Goal: Information Seeking & Learning: Check status

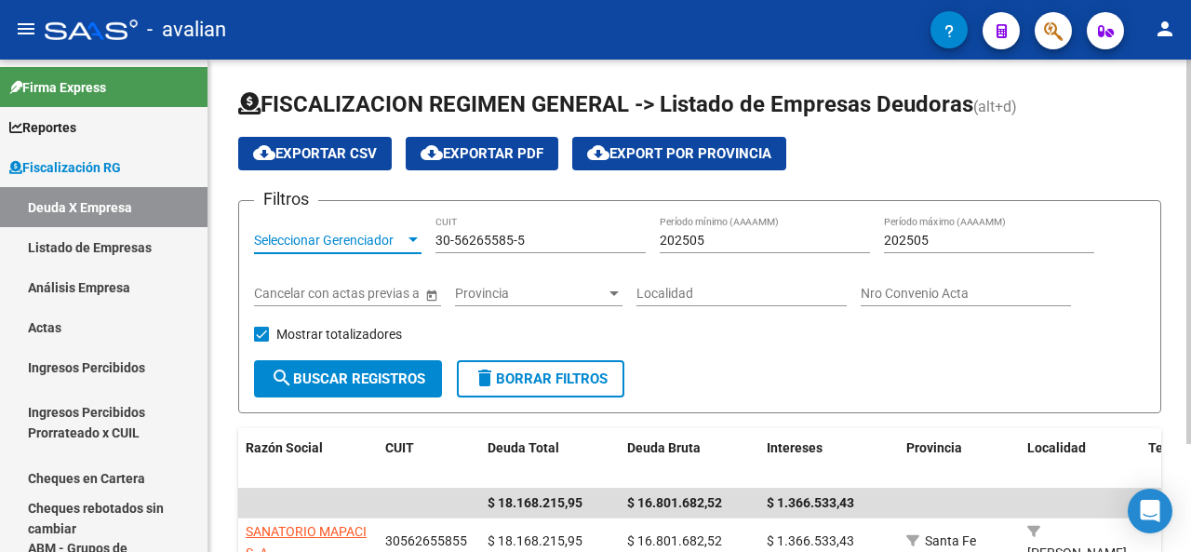
click at [408, 243] on div at bounding box center [413, 240] width 17 height 15
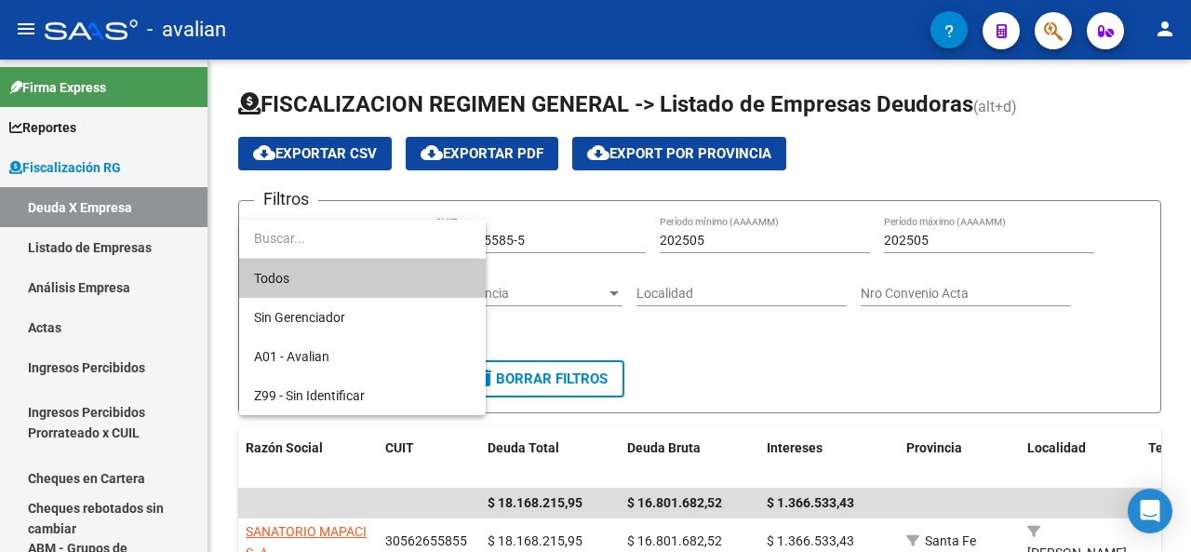
click at [609, 181] on div at bounding box center [595, 276] width 1191 height 552
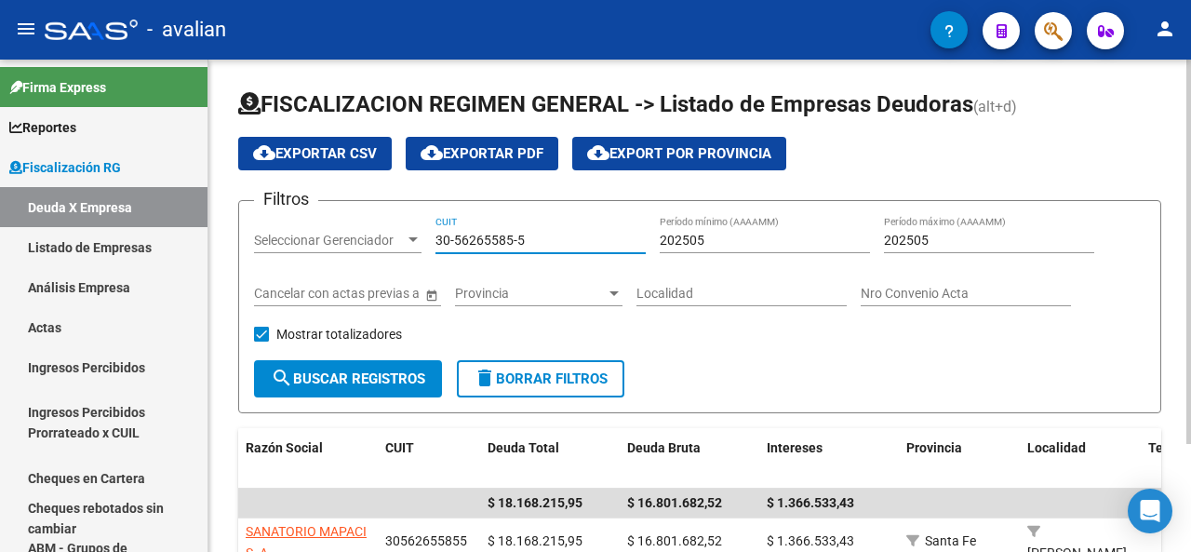
drag, startPoint x: 527, startPoint y: 234, endPoint x: 393, endPoint y: 238, distance: 134.1
click at [393, 238] on div "Filtros Seleccionar Gerenciador Seleccionar Gerenciador 30-56265585-5 CUIT 2025…" at bounding box center [699, 288] width 891 height 144
paste input "71069077-0"
type input "30-71069077-0"
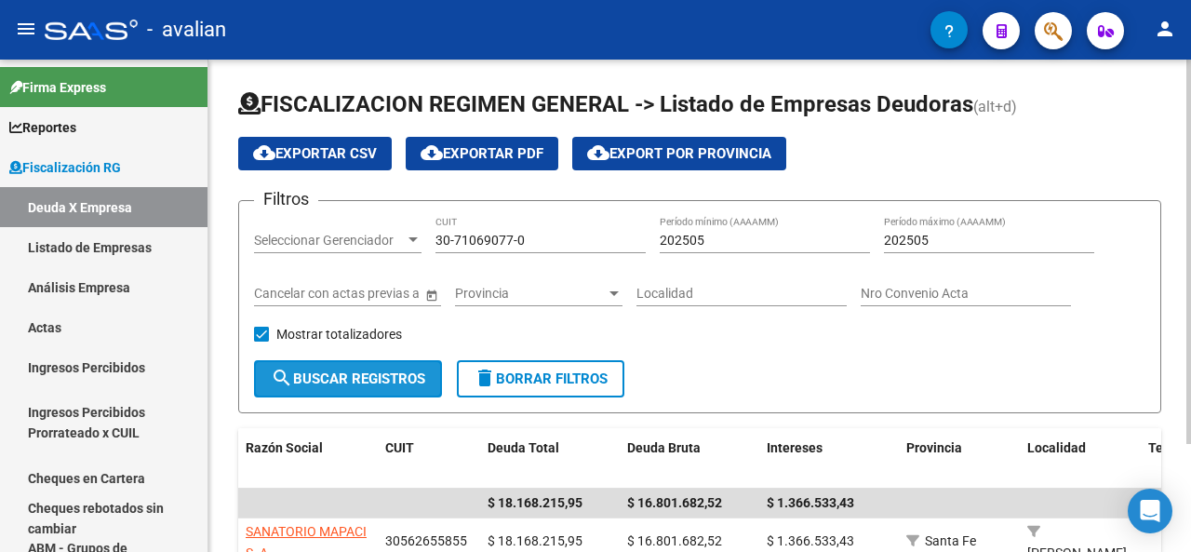
click at [387, 375] on span "search Buscar Registros" at bounding box center [348, 378] width 154 height 17
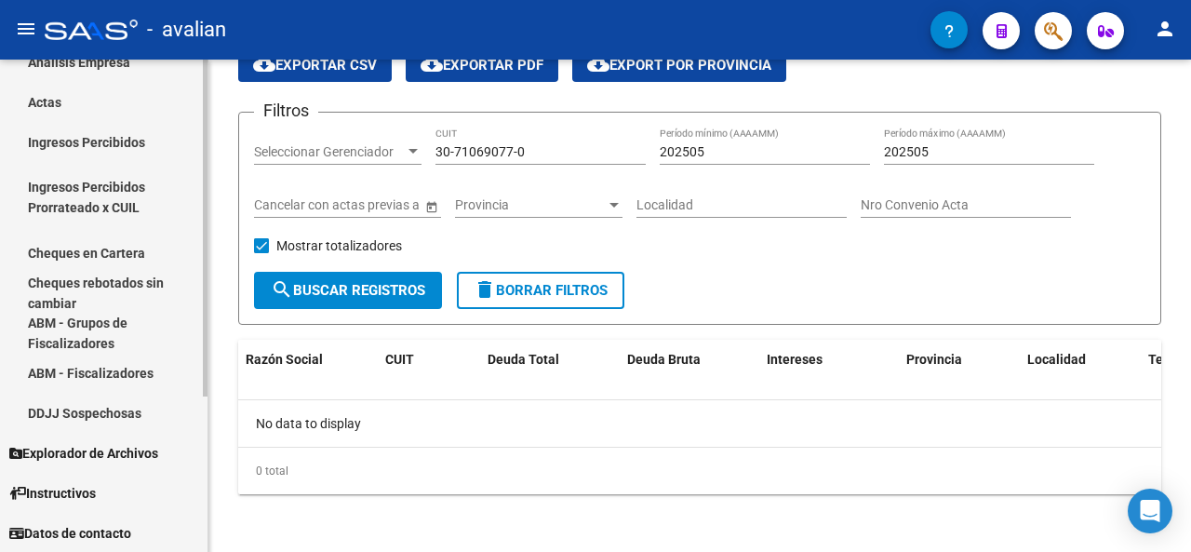
scroll to position [39, 0]
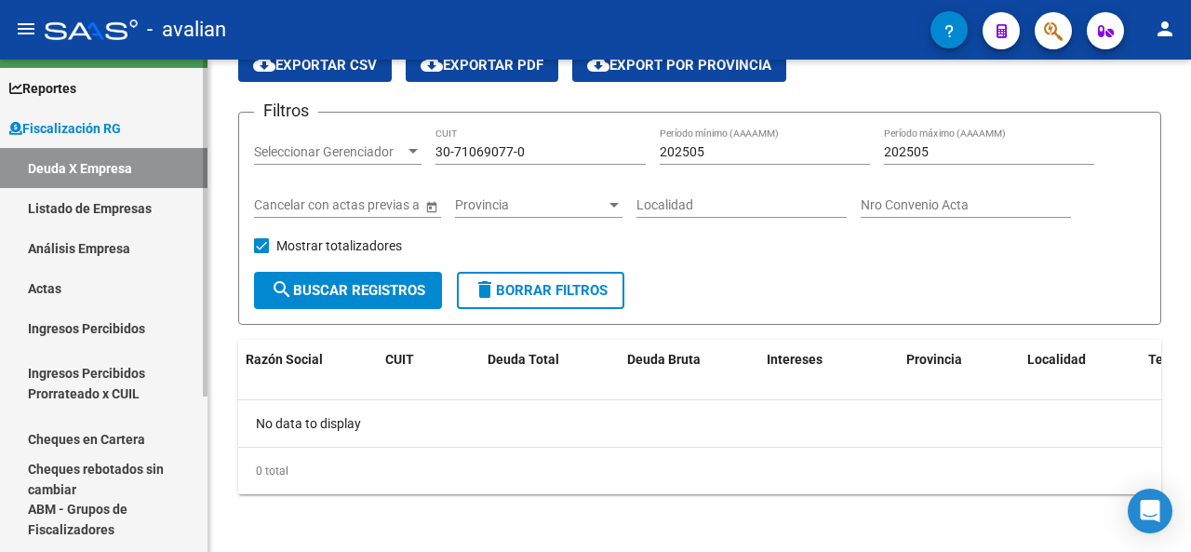
click at [52, 129] on span "Fiscalización RG" at bounding box center [65, 128] width 112 height 20
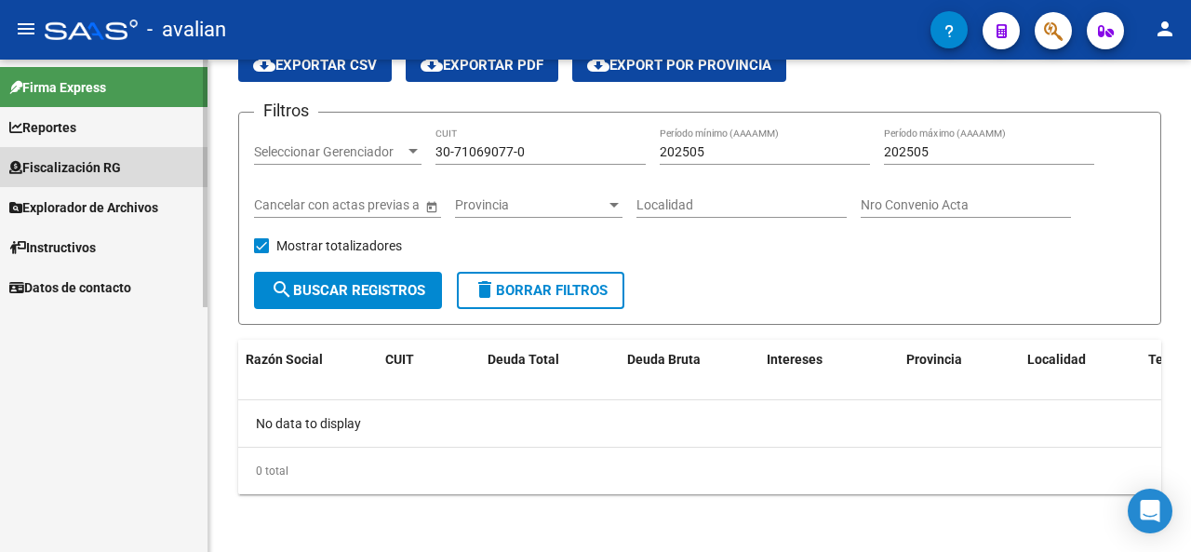
scroll to position [0, 0]
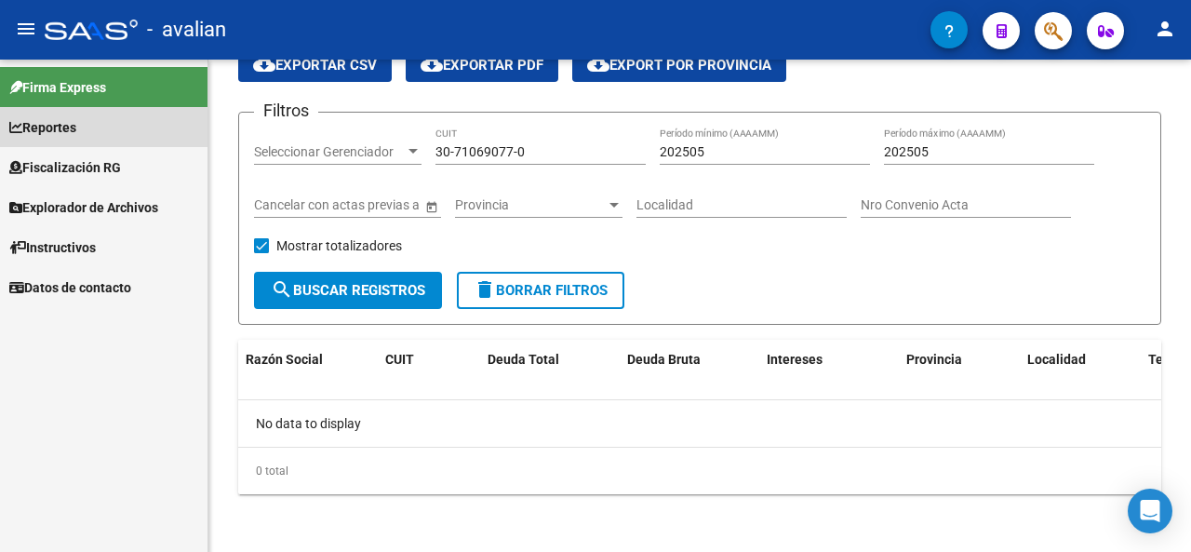
click at [47, 129] on span "Reportes" at bounding box center [42, 127] width 67 height 20
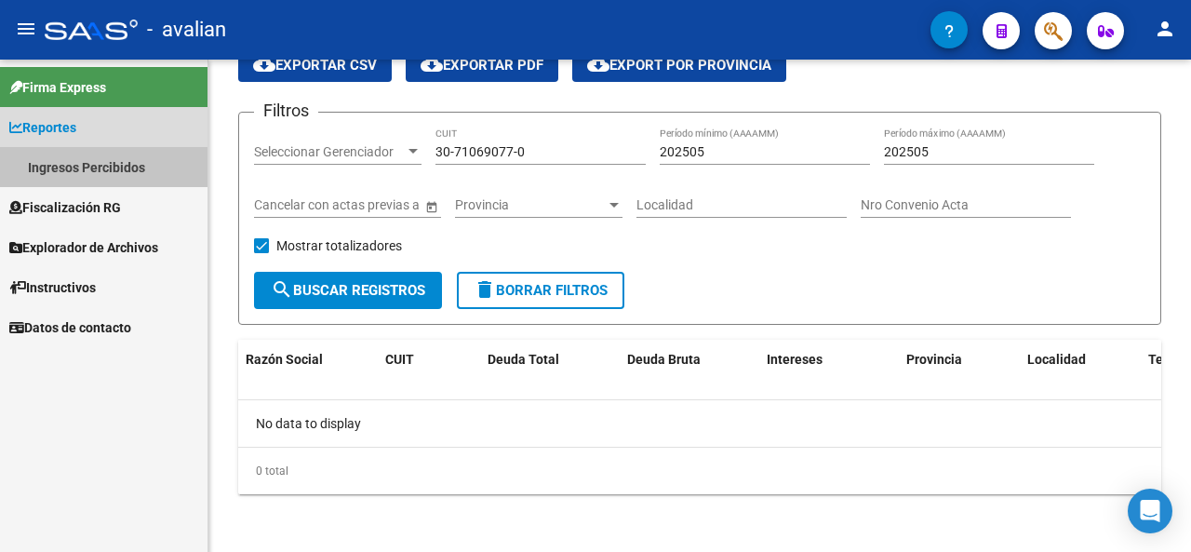
click at [64, 163] on link "Ingresos Percibidos" at bounding box center [104, 167] width 208 height 40
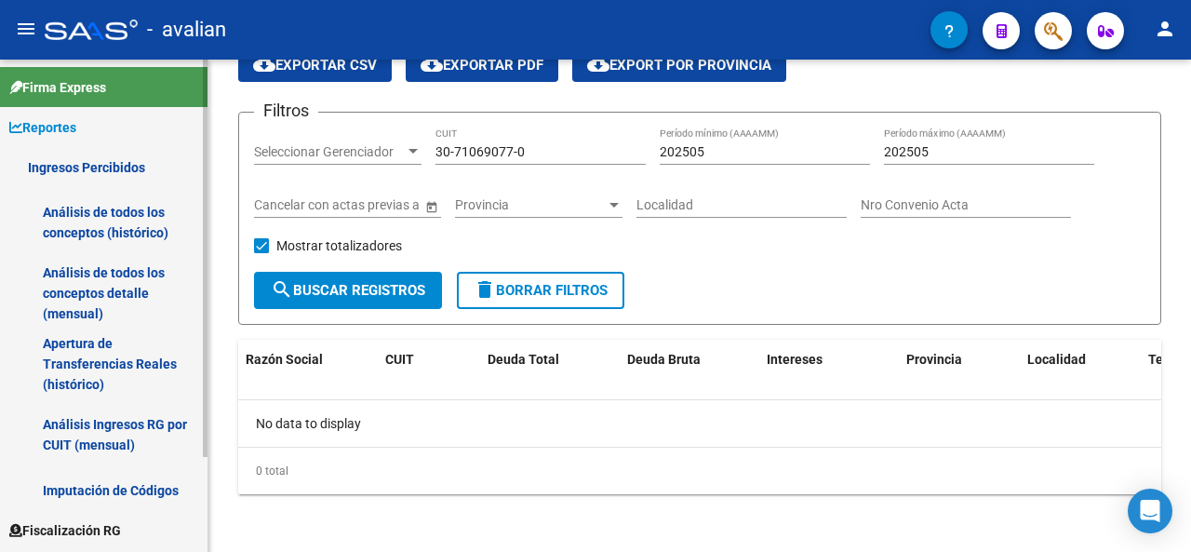
click at [58, 135] on span "Reportes" at bounding box center [42, 127] width 67 height 20
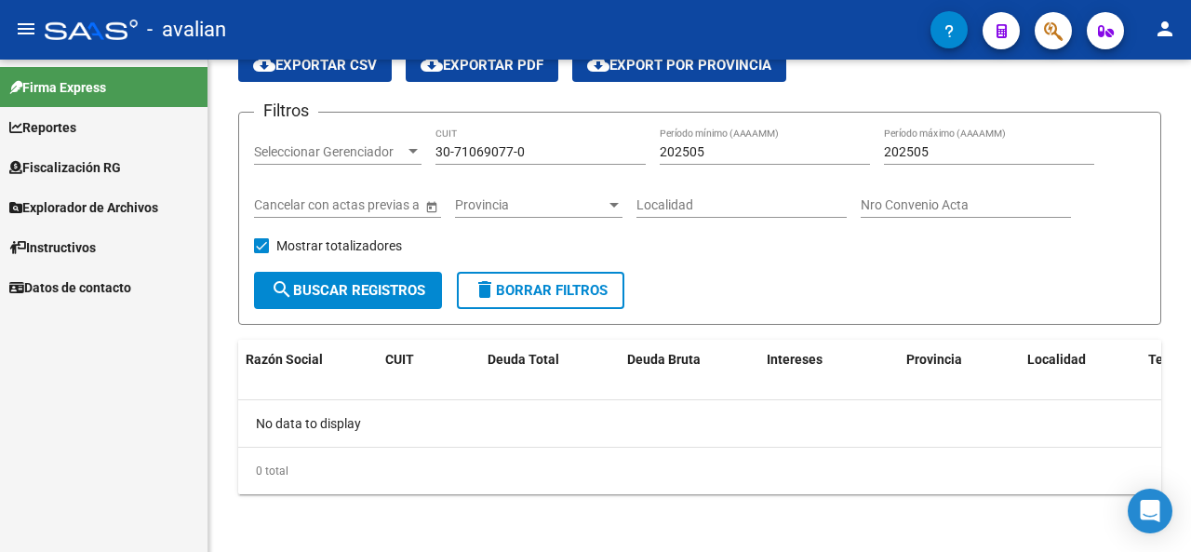
click at [61, 204] on span "Explorador de Archivos" at bounding box center [83, 207] width 149 height 20
click at [64, 253] on link "ARCA" at bounding box center [104, 247] width 208 height 40
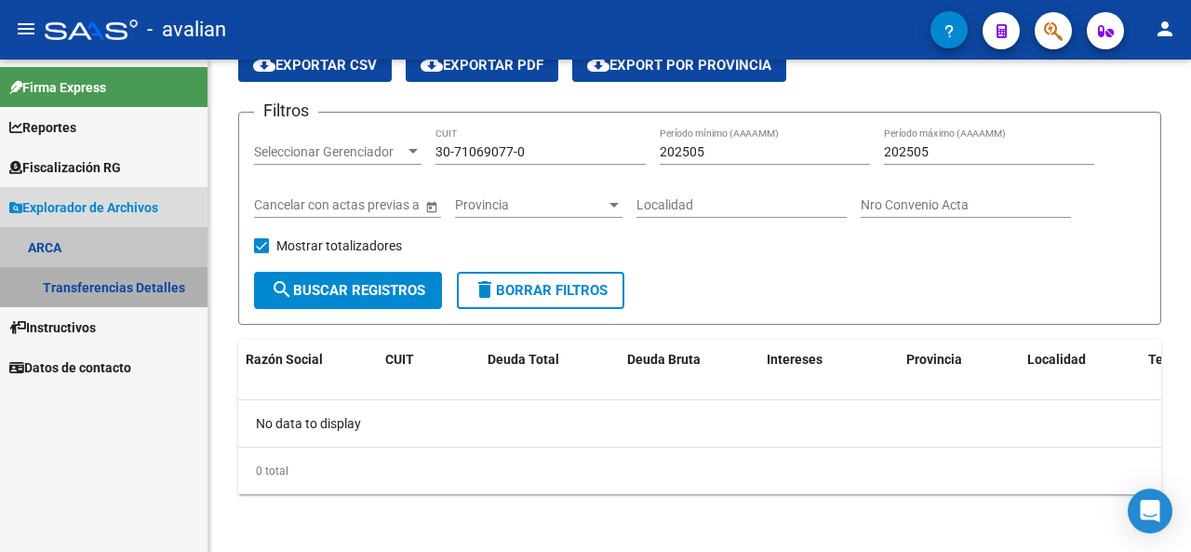
click at [74, 269] on link "Transferencias Detalles" at bounding box center [104, 287] width 208 height 40
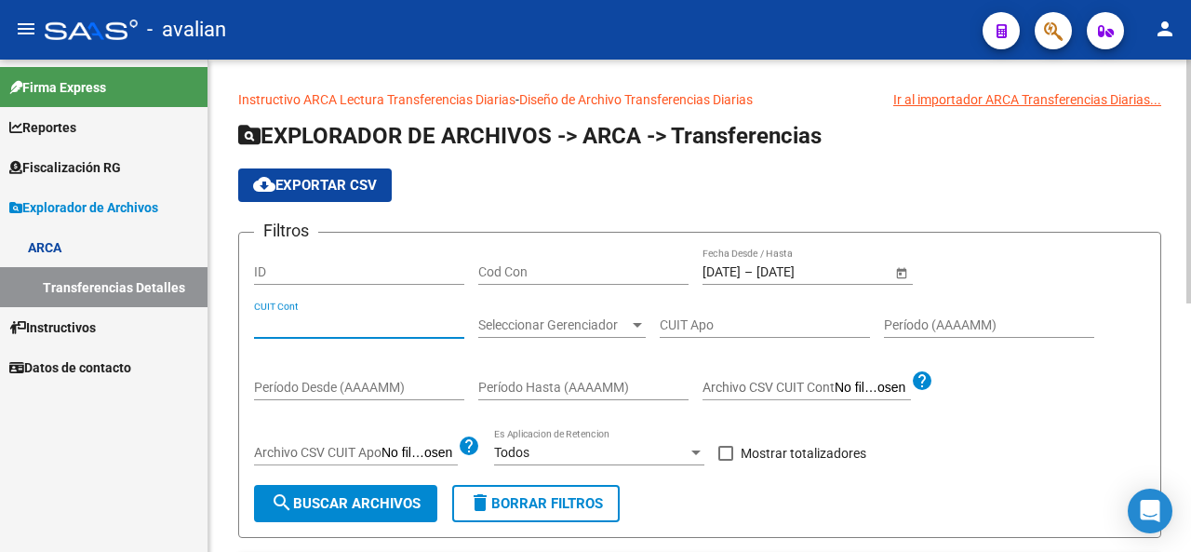
click at [325, 320] on input "CUIT Cont" at bounding box center [359, 325] width 210 height 16
paste input "30-71069077-0"
type input "30-71069077-0"
click at [741, 268] on input "[DATE]" at bounding box center [722, 272] width 38 height 16
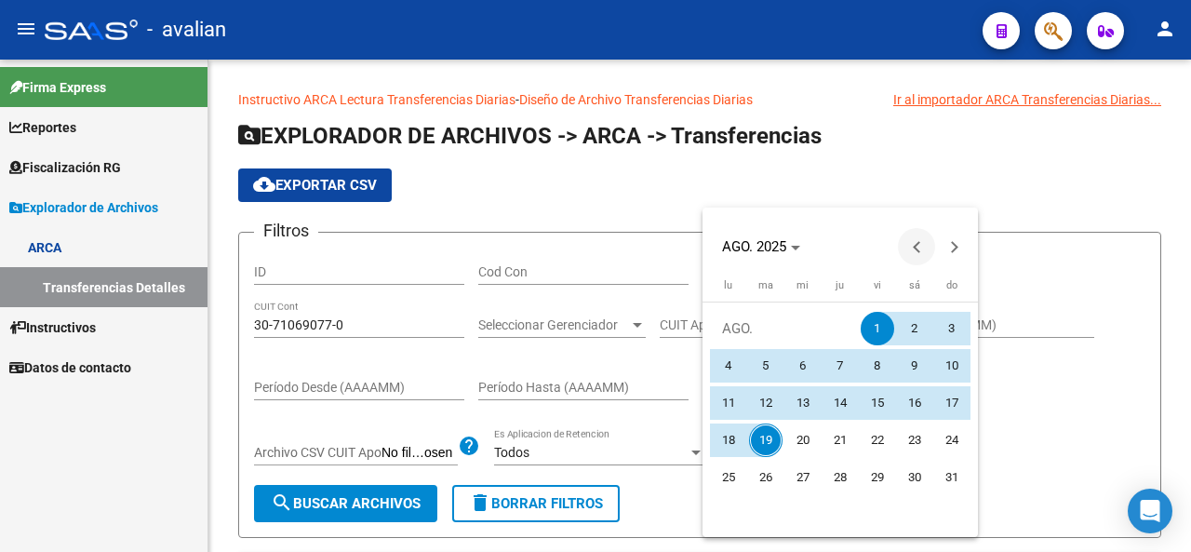
click at [914, 248] on button "Previous month" at bounding box center [916, 246] width 37 height 37
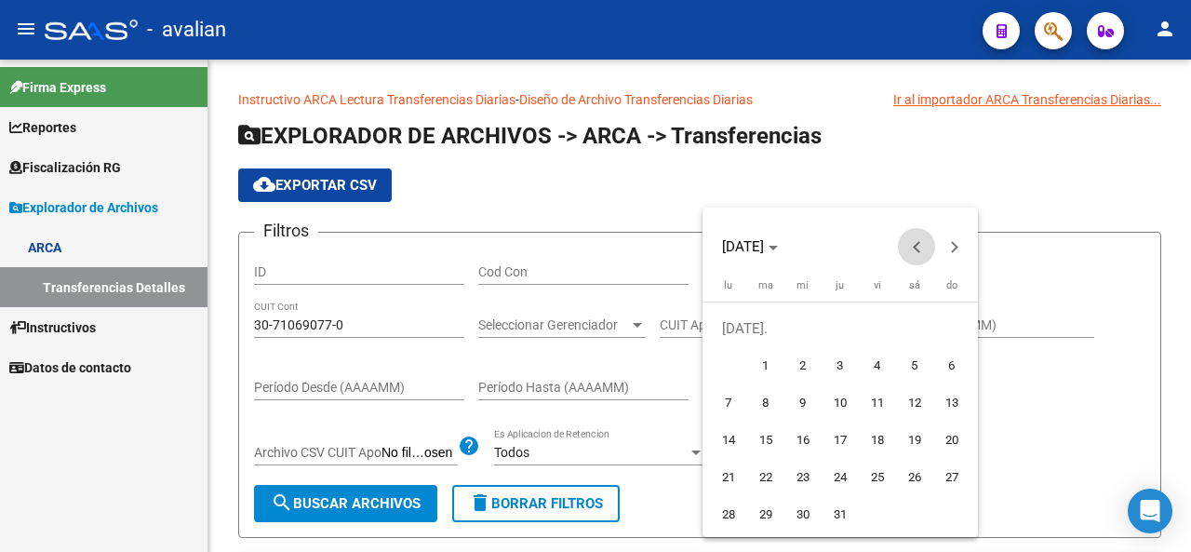
click at [914, 248] on button "Previous month" at bounding box center [916, 246] width 37 height 37
click at [949, 247] on button "Next month" at bounding box center [953, 246] width 37 height 37
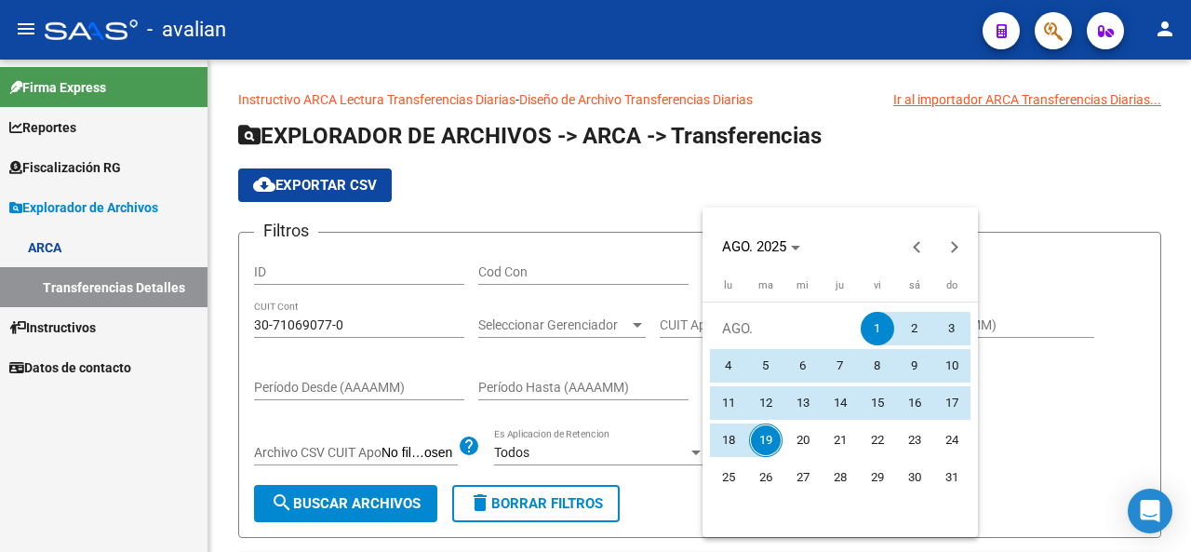
click at [873, 362] on span "8" at bounding box center [877, 365] width 33 height 33
type input "[DATE]"
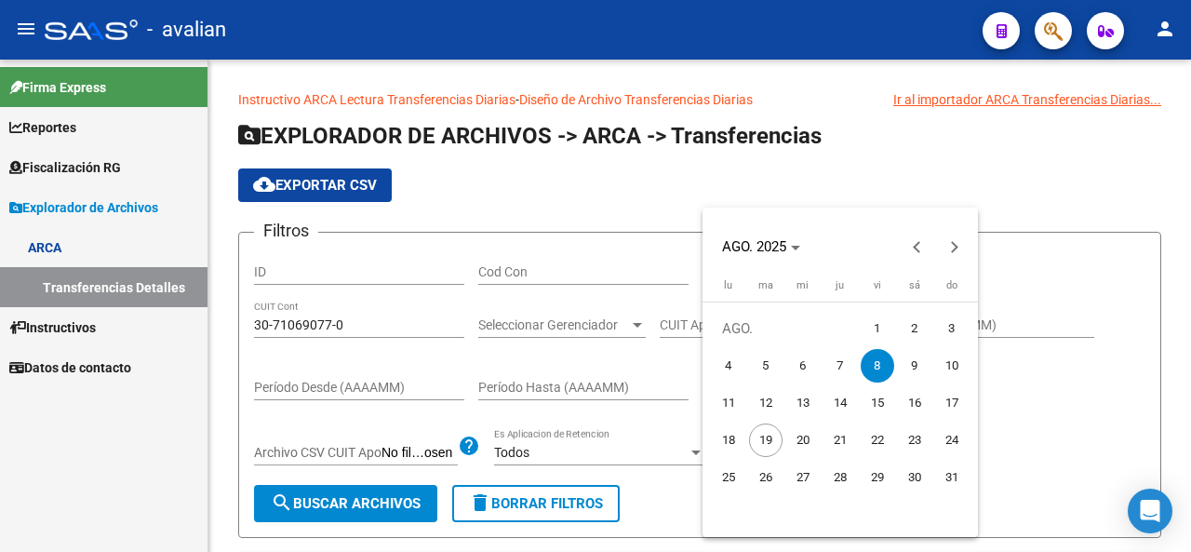
click at [873, 362] on span "8" at bounding box center [877, 365] width 33 height 33
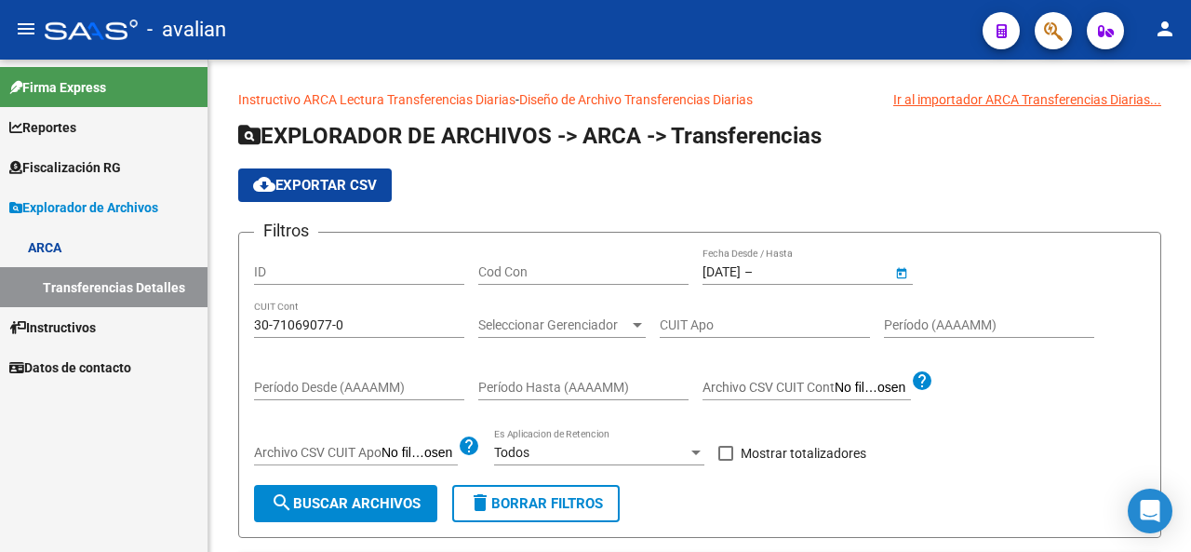
type input "[DATE]"
click at [733, 449] on span at bounding box center [725, 453] width 15 height 15
click at [726, 461] on input "Mostrar totalizadores" at bounding box center [725, 461] width 1 height 1
checkbox input "true"
click at [406, 498] on span "search Buscar Archivos" at bounding box center [346, 503] width 150 height 17
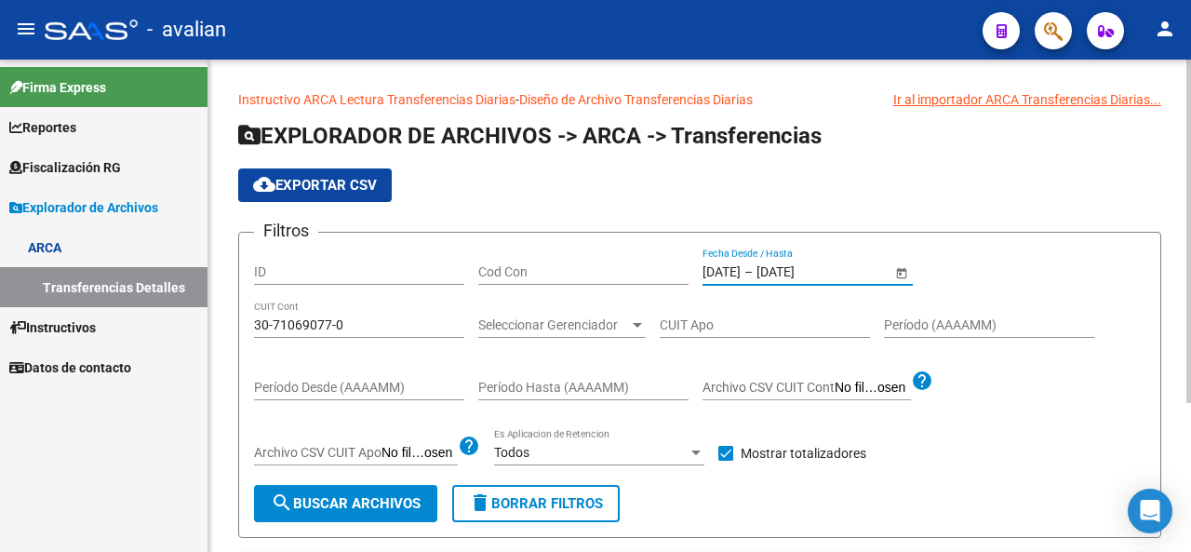
click at [774, 276] on input "[DATE]" at bounding box center [802, 272] width 91 height 16
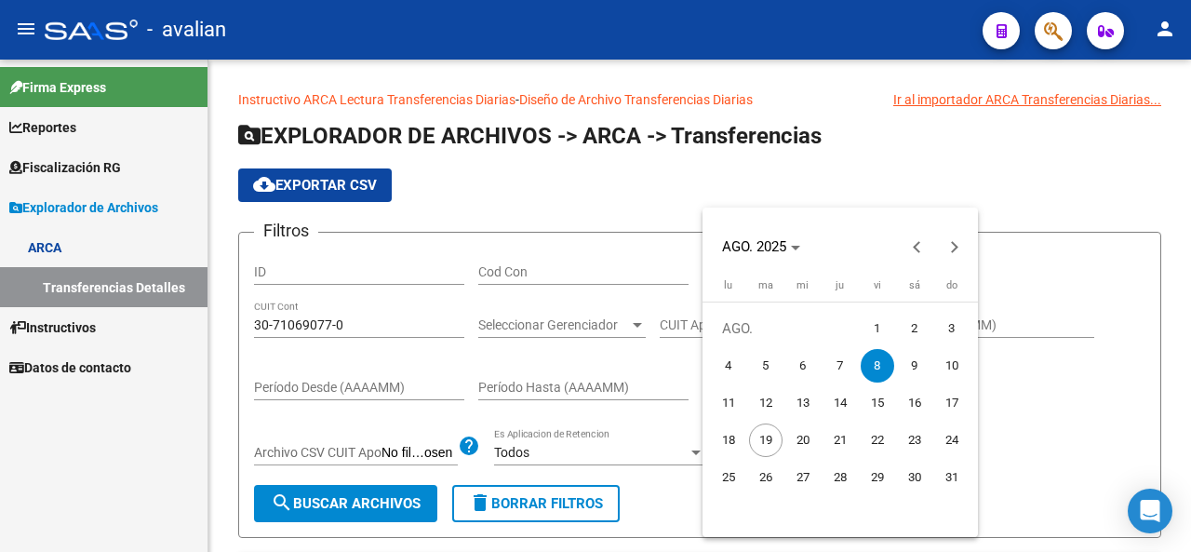
click at [901, 356] on span "9" at bounding box center [914, 365] width 33 height 33
type input "[DATE]"
click at [904, 361] on span "9" at bounding box center [914, 365] width 33 height 33
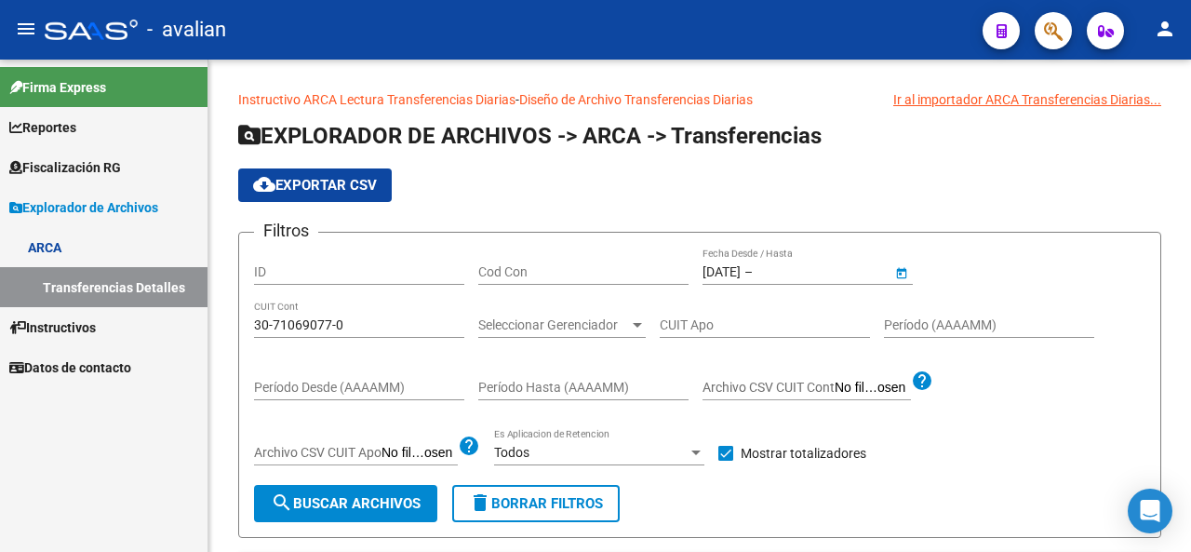
type input "[DATE]"
click at [367, 500] on span "search Buscar Archivos" at bounding box center [346, 503] width 150 height 17
click at [789, 272] on input "[DATE]" at bounding box center [802, 272] width 91 height 16
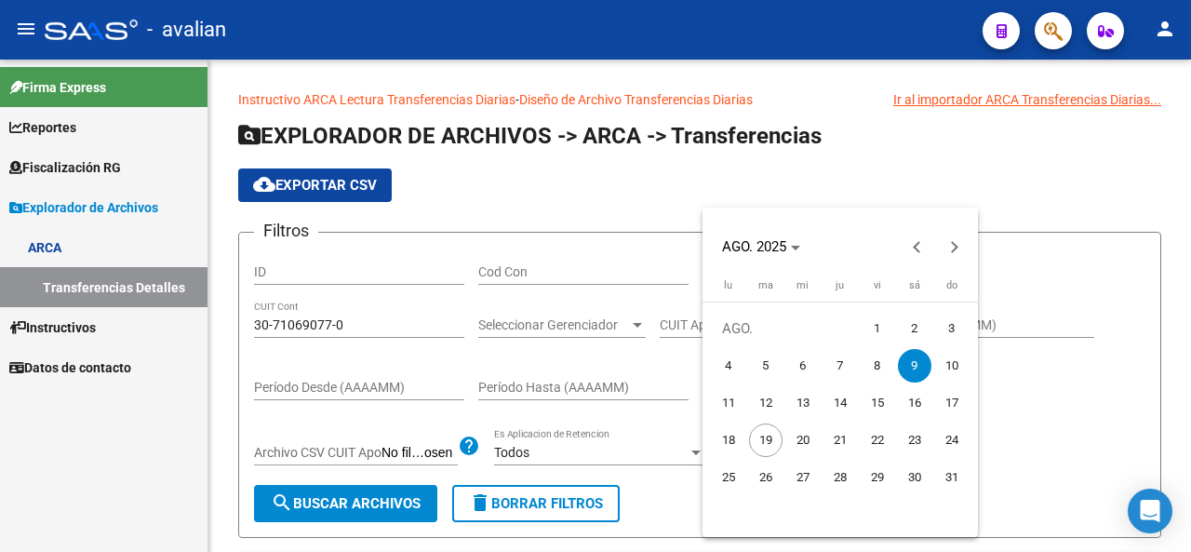
click at [733, 398] on span "11" at bounding box center [728, 402] width 33 height 33
type input "[DATE]"
click at [734, 398] on span "11" at bounding box center [728, 402] width 33 height 33
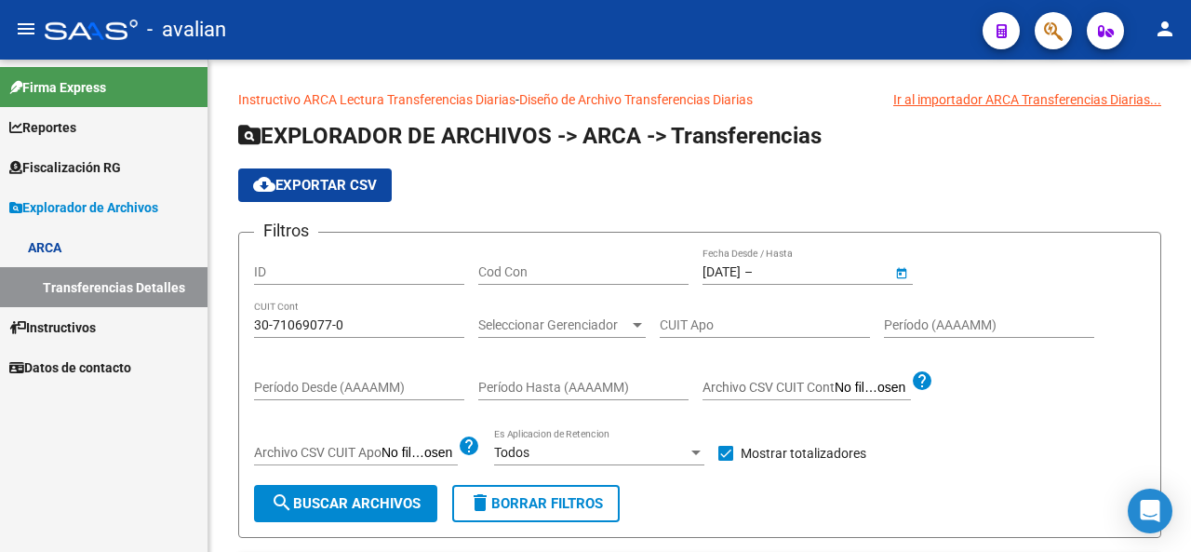
type input "[DATE]"
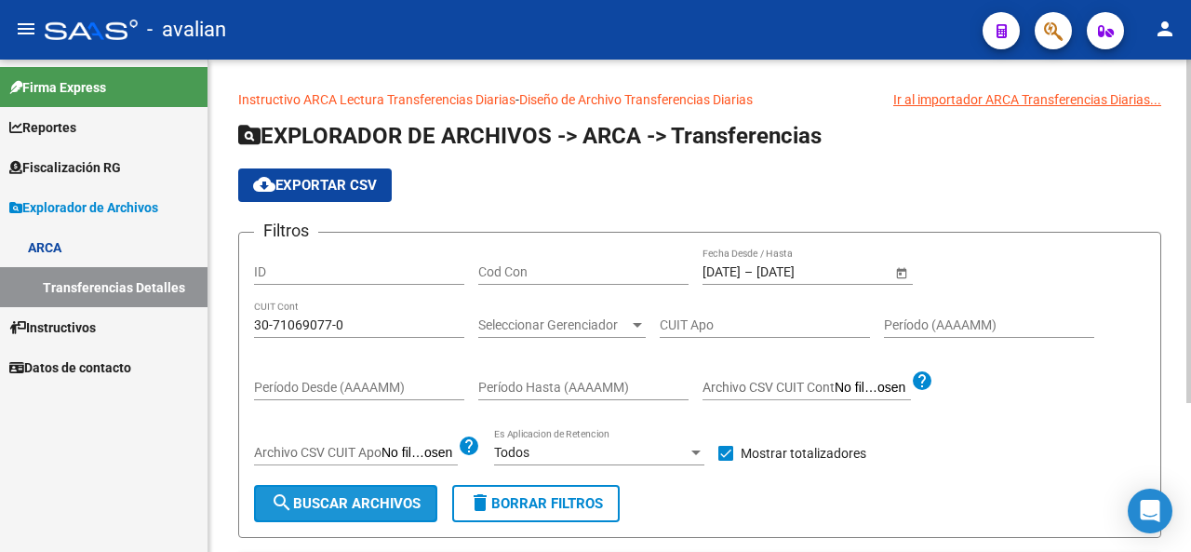
click at [375, 514] on button "search Buscar Archivos" at bounding box center [345, 503] width 183 height 37
click at [743, 280] on div "[DATE] [DATE] – [DATE] [DATE] Fecha Desde / Hasta" at bounding box center [797, 266] width 189 height 37
click at [910, 271] on span "Open calendar" at bounding box center [901, 272] width 45 height 45
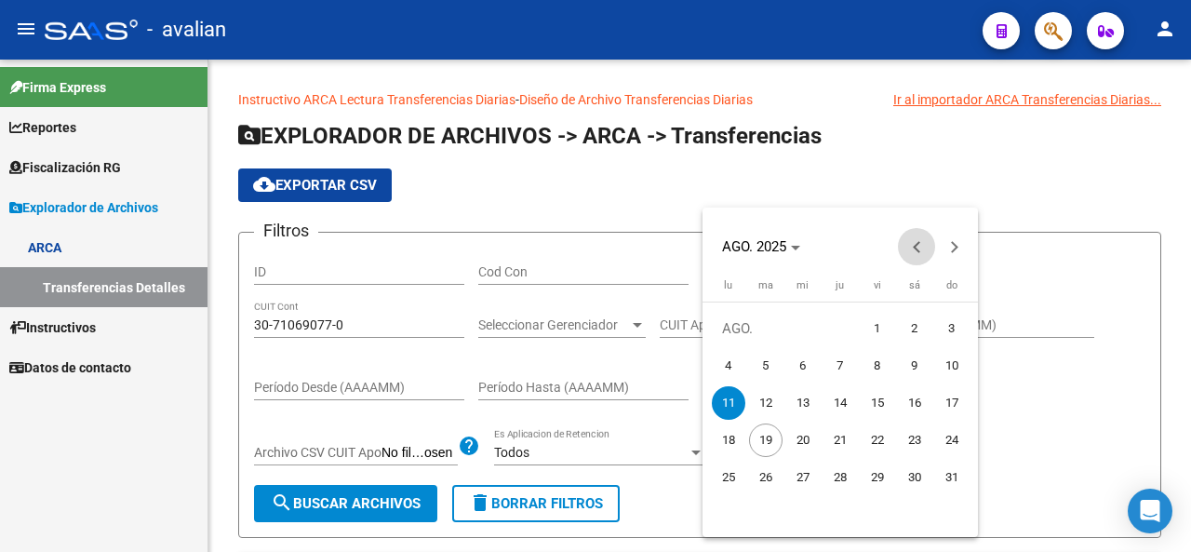
click at [914, 243] on span "Previous month" at bounding box center [916, 246] width 37 height 37
click at [724, 471] on span "21" at bounding box center [728, 477] width 33 height 33
type input "[DATE]"
click at [726, 472] on span "21" at bounding box center [728, 477] width 33 height 33
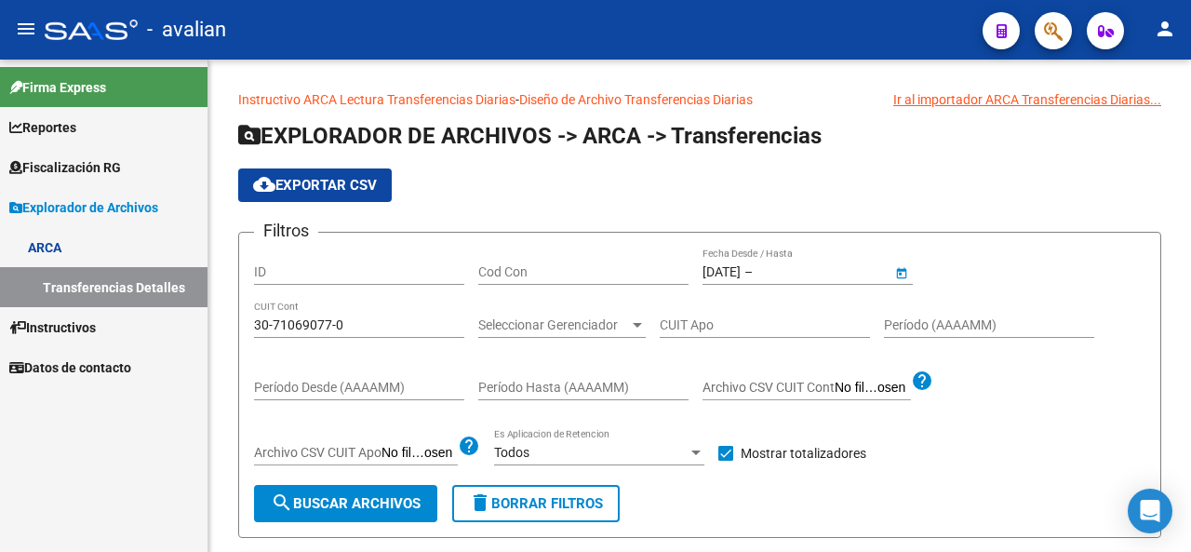
type input "[DATE]"
click at [404, 504] on span "search Buscar Archivos" at bounding box center [346, 503] width 150 height 17
click at [793, 278] on input "[DATE]" at bounding box center [802, 272] width 91 height 16
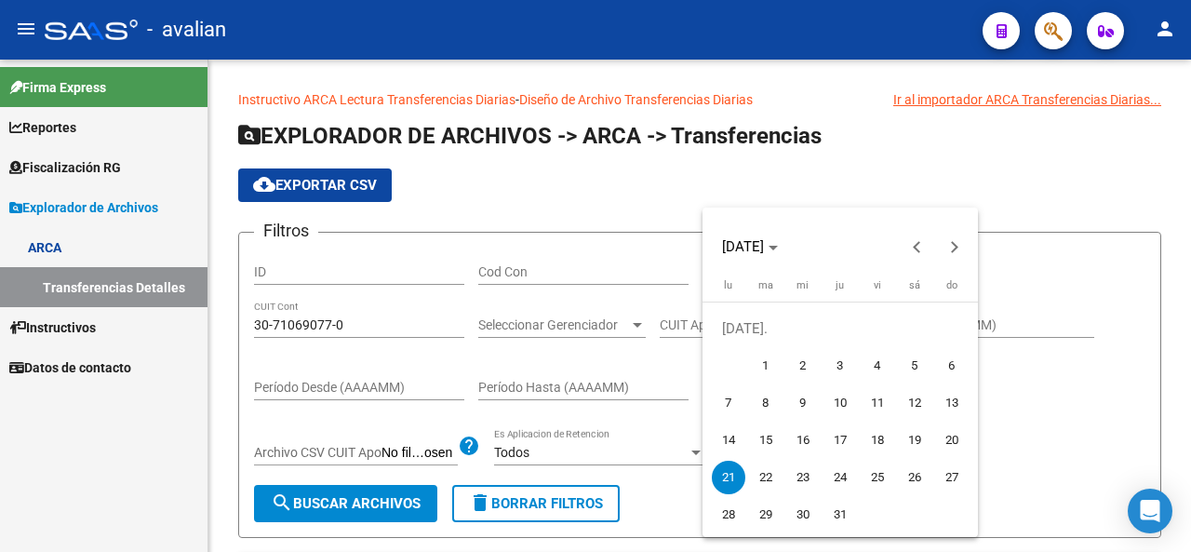
click at [764, 480] on span "22" at bounding box center [765, 477] width 33 height 33
type input "[DATE]"
click at [764, 480] on span "22" at bounding box center [765, 477] width 33 height 33
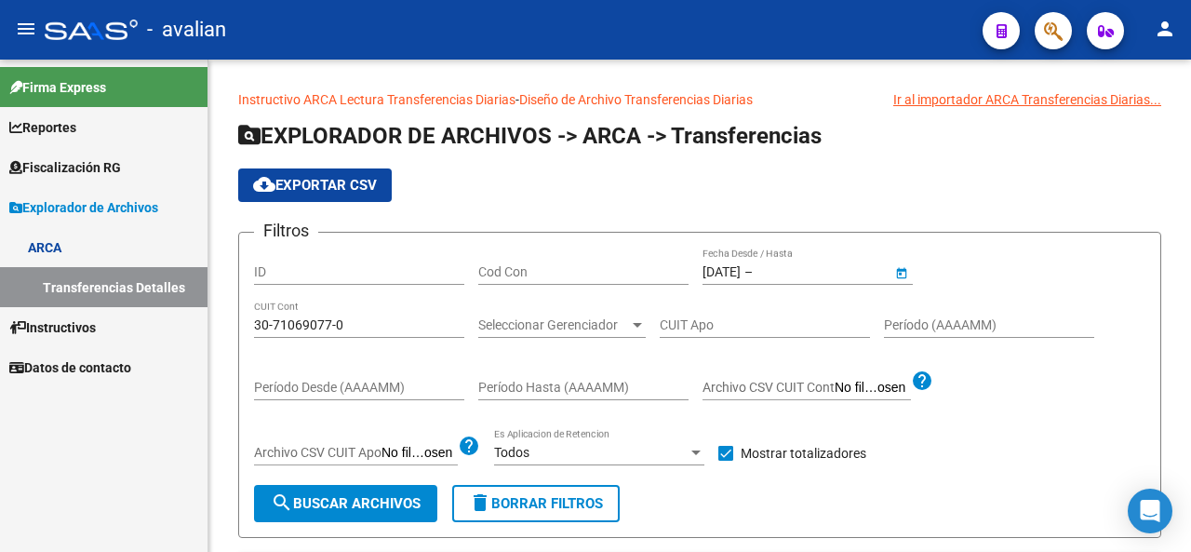
type input "[DATE]"
click at [393, 507] on span "search Buscar Archivos" at bounding box center [346, 503] width 150 height 17
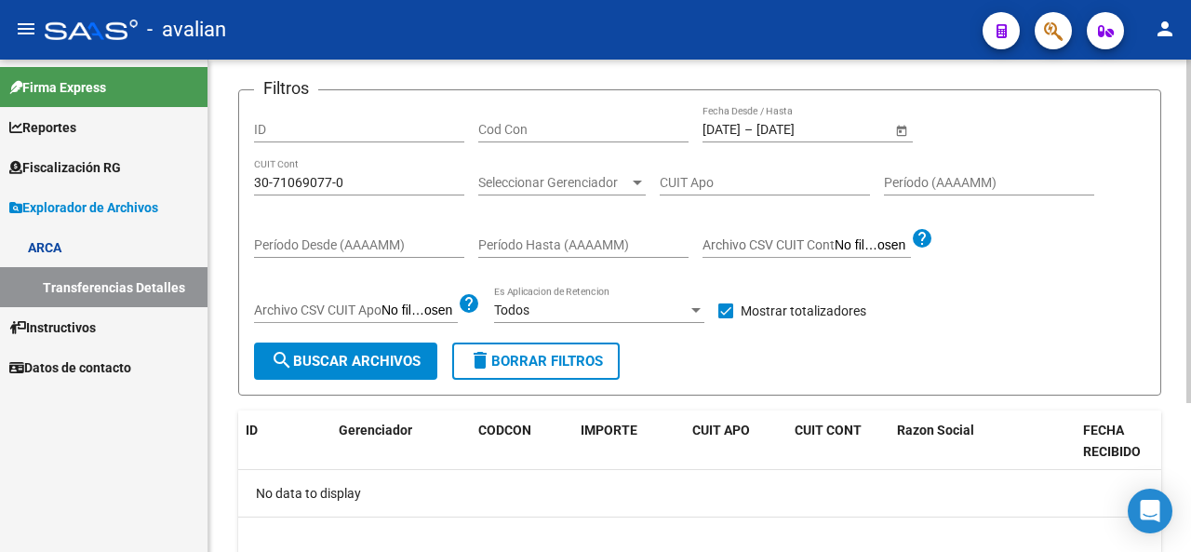
scroll to position [26, 0]
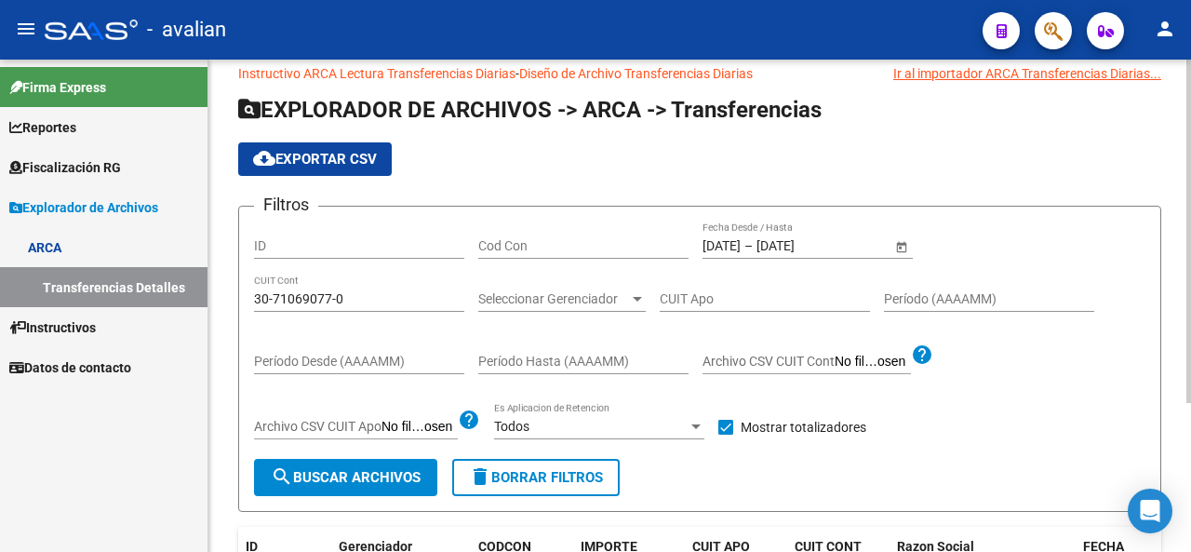
click at [741, 239] on input "[DATE]" at bounding box center [722, 246] width 38 height 16
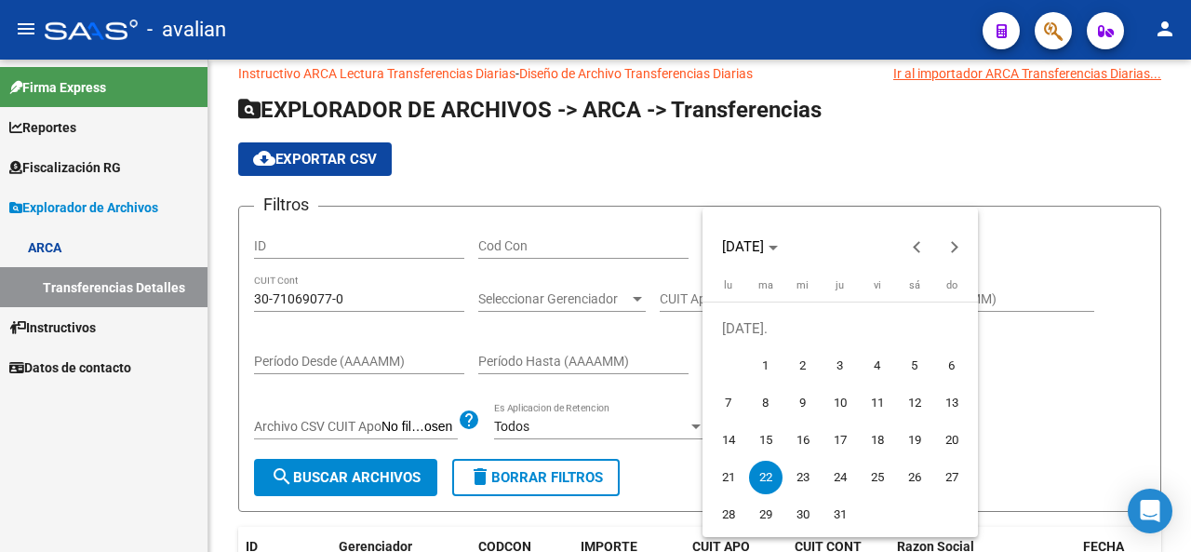
click at [760, 365] on span "1" at bounding box center [765, 365] width 33 height 33
type input "[DATE]"
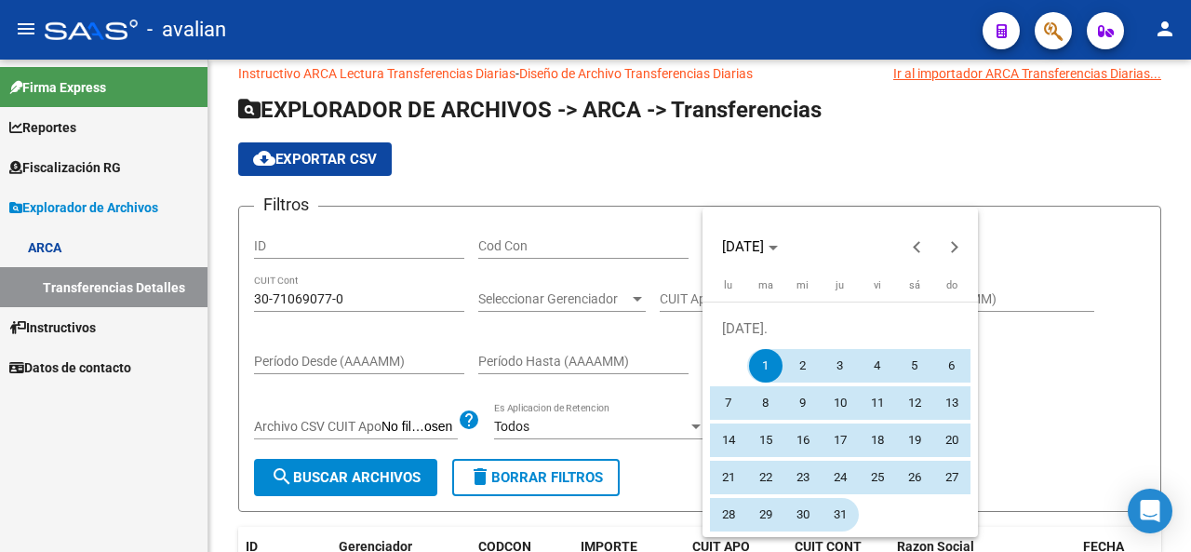
click at [845, 526] on span "31" at bounding box center [840, 514] width 33 height 33
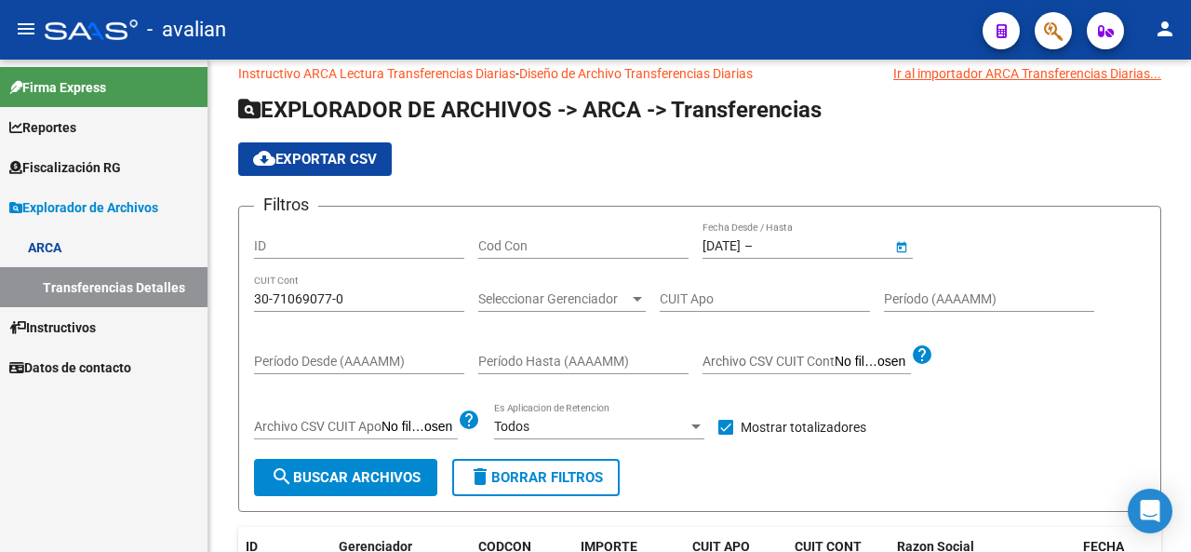
type input "[DATE]"
click at [391, 462] on button "search Buscar Archivos" at bounding box center [345, 477] width 183 height 37
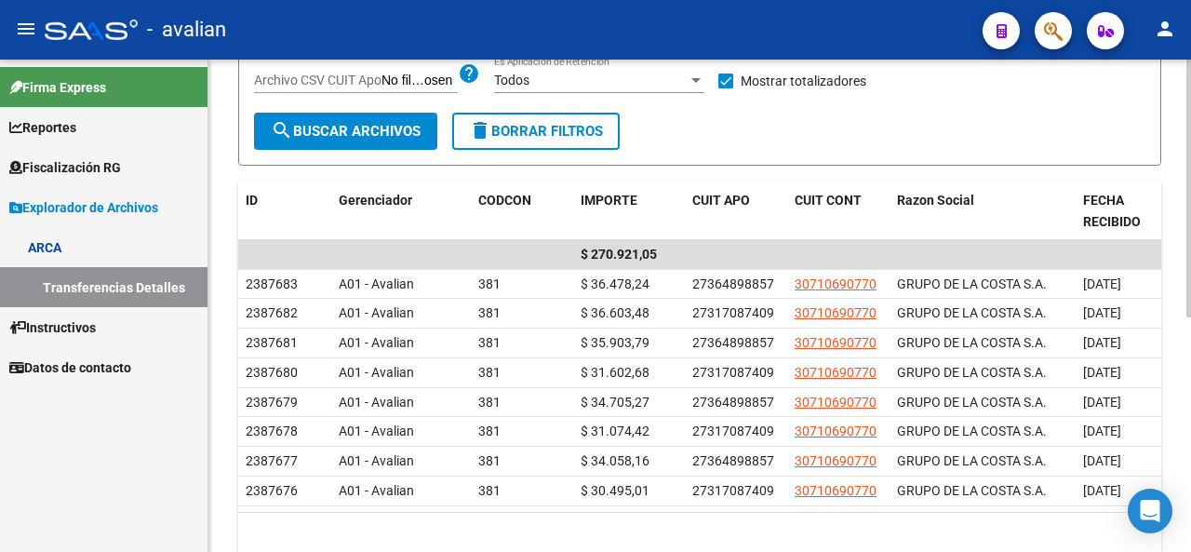
scroll to position [449, 0]
